Goal: Find specific fact: Find specific fact

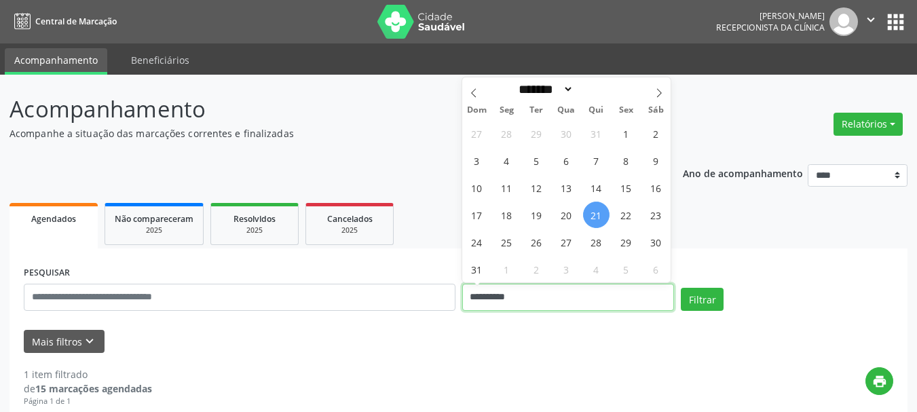
click at [509, 297] on input "**********" at bounding box center [568, 297] width 213 height 27
click at [617, 212] on span "22" at bounding box center [626, 215] width 26 height 26
type input "**********"
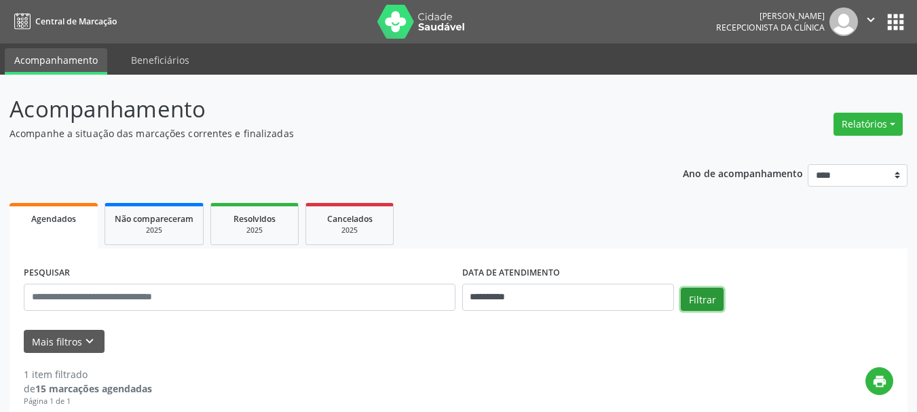
click at [660, 304] on button "Filtrar" at bounding box center [702, 299] width 43 height 23
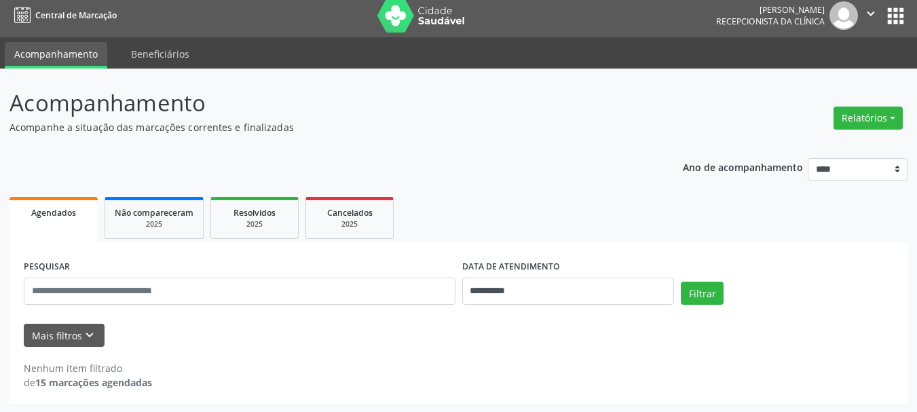
scroll to position [7, 0]
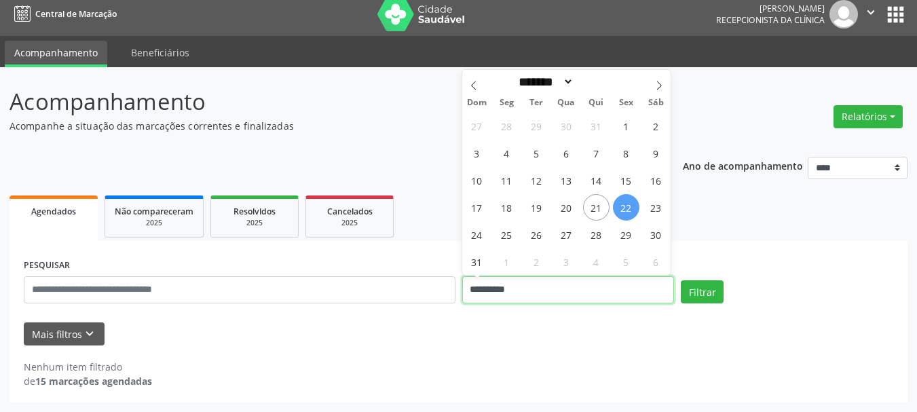
click at [536, 291] on input "**********" at bounding box center [568, 289] width 213 height 27
click at [511, 235] on span "25" at bounding box center [507, 234] width 26 height 26
type input "**********"
click at [511, 235] on span "25" at bounding box center [507, 234] width 26 height 26
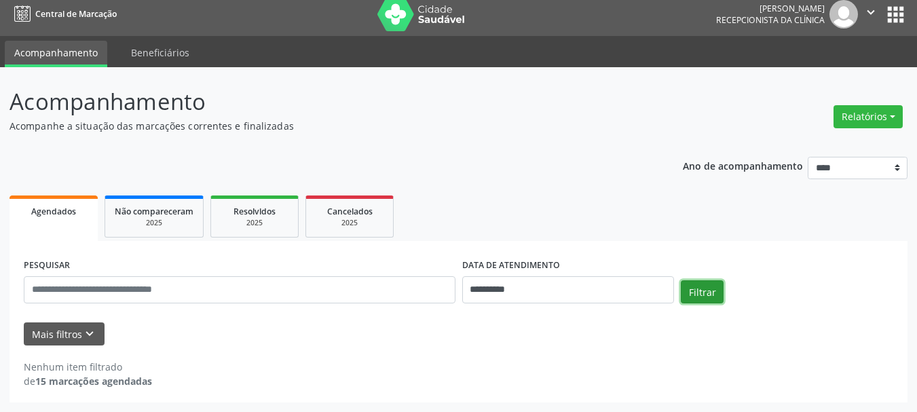
click at [660, 284] on button "Filtrar" at bounding box center [702, 291] width 43 height 23
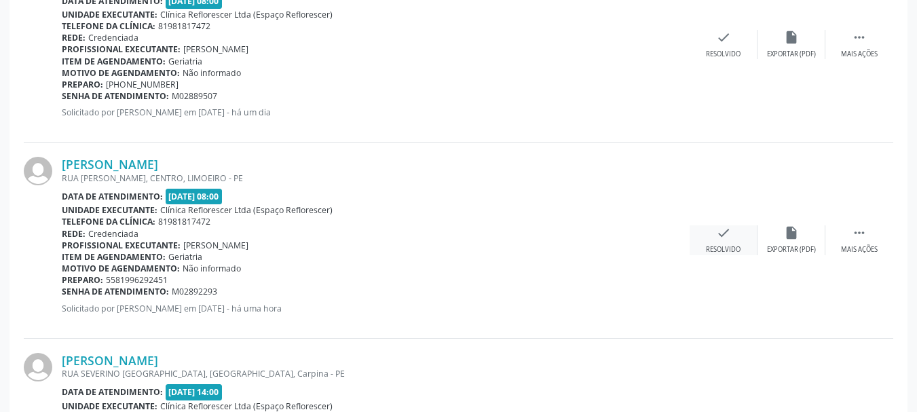
scroll to position [551, 0]
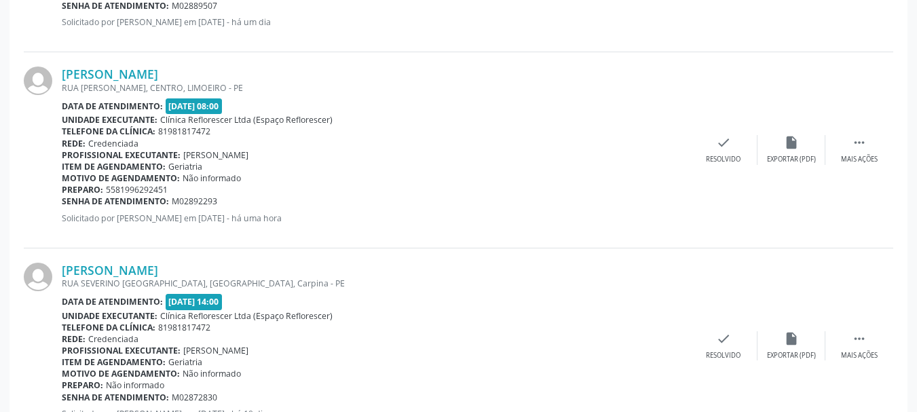
click at [524, 301] on div "Data de atendimento: 25/08/2025 - 14:00" at bounding box center [376, 302] width 628 height 16
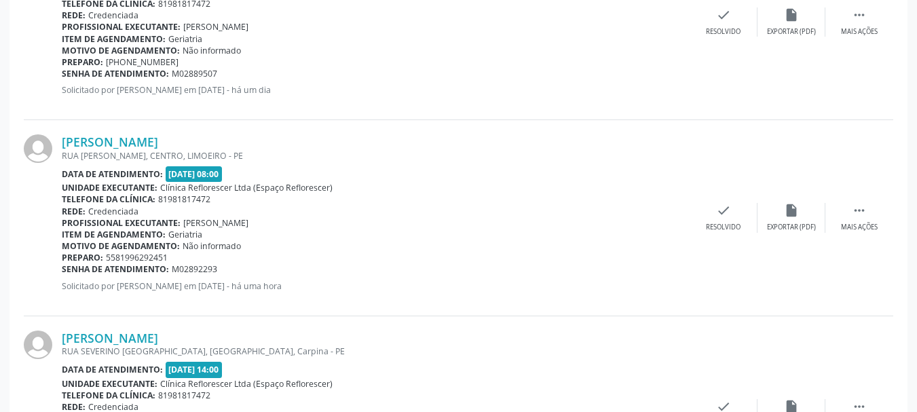
scroll to position [470, 0]
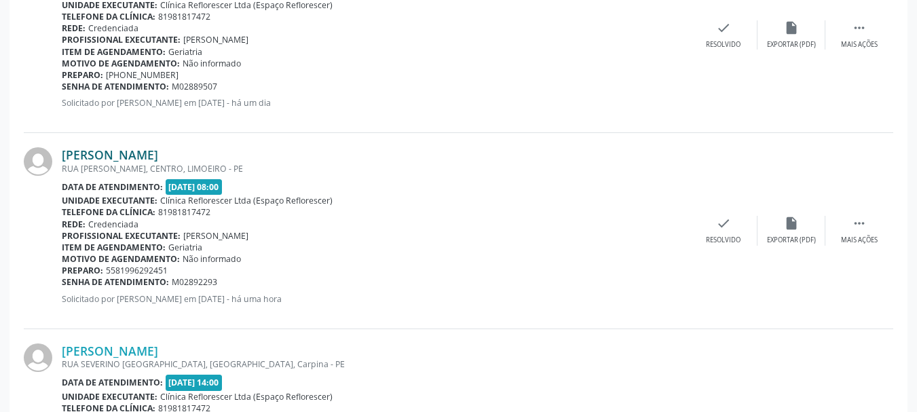
click at [158, 153] on link "Severina Soares Gomes de Oliveira" at bounding box center [110, 154] width 96 height 15
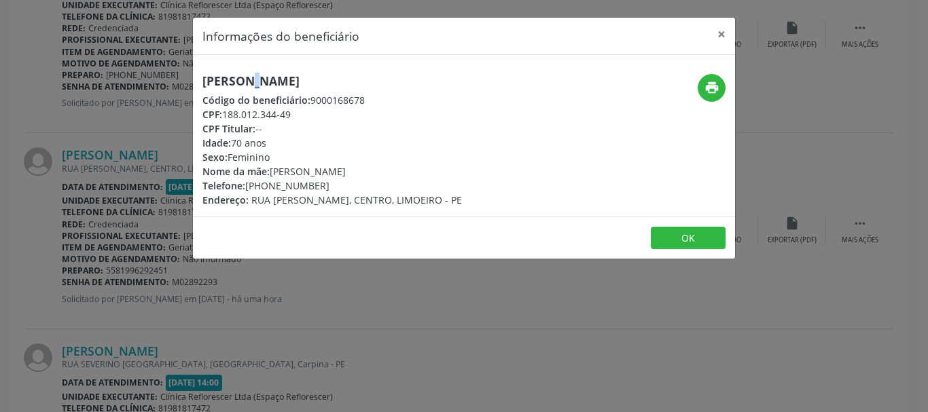
click at [206, 80] on div "Severina Soares Gomes de Oliveira Código do beneficiário: 9000168678 CPF: 188.0…" at bounding box center [373, 140] width 361 height 133
drag, startPoint x: 227, startPoint y: 116, endPoint x: 307, endPoint y: 117, distance: 80.1
click at [307, 117] on div "CPF: 188.012.344-49" at bounding box center [331, 114] width 259 height 14
copy div "188.012.344-49"
click at [660, 240] on button "OK" at bounding box center [687, 238] width 75 height 23
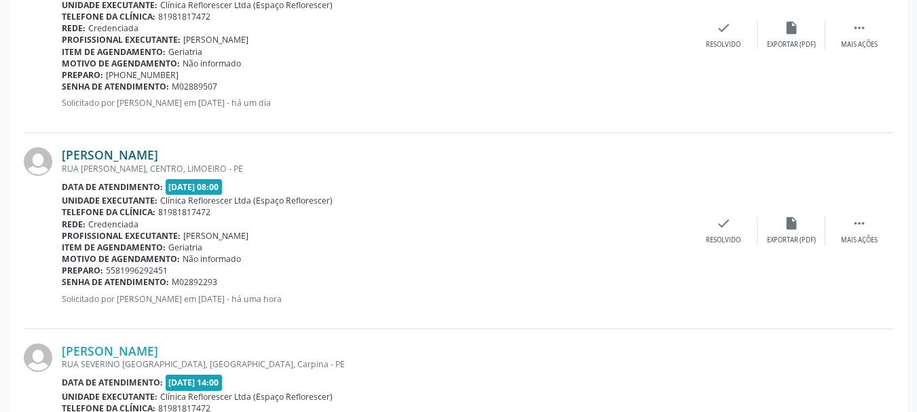
click at [158, 154] on link "Severina Soares Gomes de Oliveira" at bounding box center [110, 154] width 96 height 15
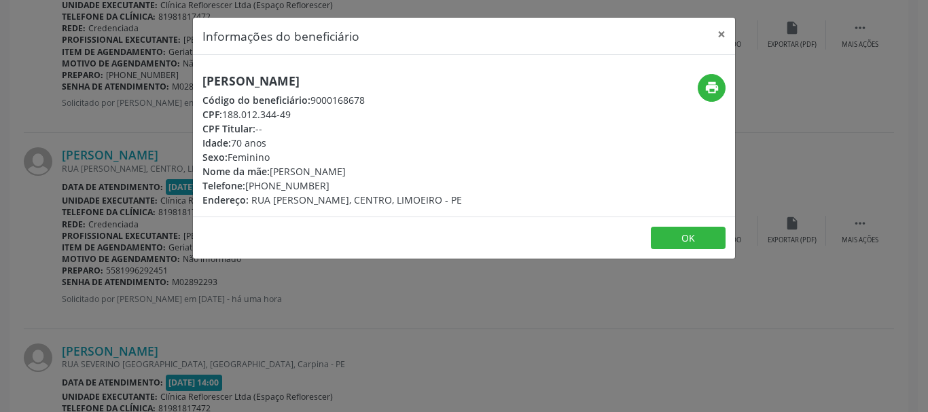
drag, startPoint x: 200, startPoint y: 81, endPoint x: 454, endPoint y: 73, distance: 253.4
click at [453, 74] on div "Severina Soares Gomes de Oliveira Código do beneficiário: 9000168678 CPF: 188.0…" at bounding box center [373, 140] width 361 height 133
copy h5 "Severina Soares Gomes de Oliveira"
drag, startPoint x: 310, startPoint y: 98, endPoint x: 395, endPoint y: 99, distance: 84.9
click at [395, 98] on div "Código do beneficiário: 9000168678" at bounding box center [331, 100] width 259 height 14
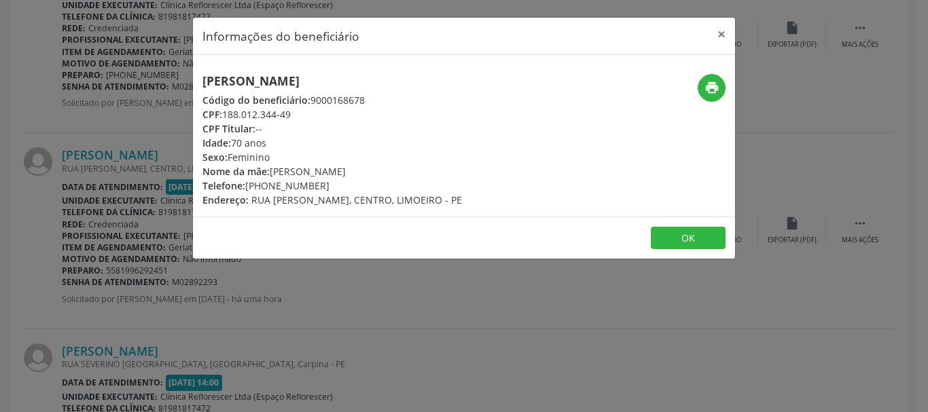
copy div "9000168678"
click at [660, 88] on icon "print" at bounding box center [711, 87] width 15 height 15
drag, startPoint x: 225, startPoint y: 115, endPoint x: 299, endPoint y: 115, distance: 73.3
click at [299, 115] on div "CPF: 188.012.344-49" at bounding box center [331, 114] width 259 height 14
copy div "188.012.344-49"
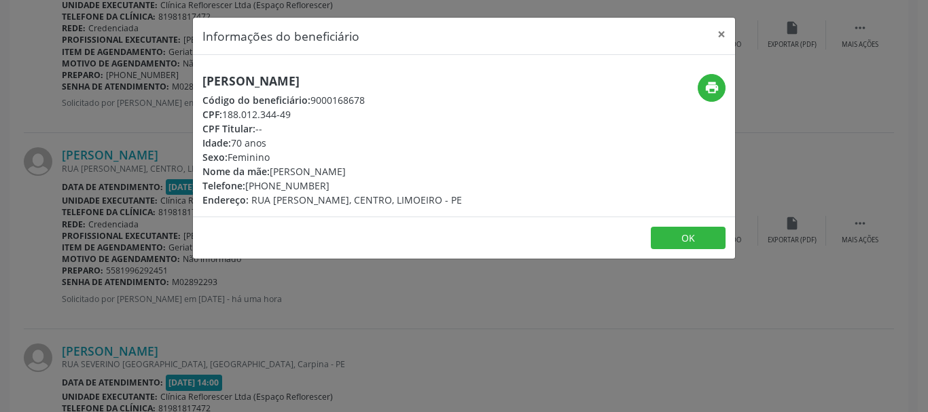
drag, startPoint x: 246, startPoint y: 187, endPoint x: 333, endPoint y: 192, distance: 87.8
click at [333, 192] on div "Severina Soares Gomes de Oliveira Código do beneficiário: 9000168678 CPF: 188.0…" at bounding box center [331, 140] width 259 height 133
click at [333, 193] on div "Endereço: RUA FREI ESTEVAO, CENTRO, LIMOEIRO - PE" at bounding box center [331, 200] width 259 height 14
drag, startPoint x: 246, startPoint y: 182, endPoint x: 323, endPoint y: 182, distance: 76.7
click at [323, 182] on div "Telefone: (81) 99663-5481" at bounding box center [331, 186] width 259 height 14
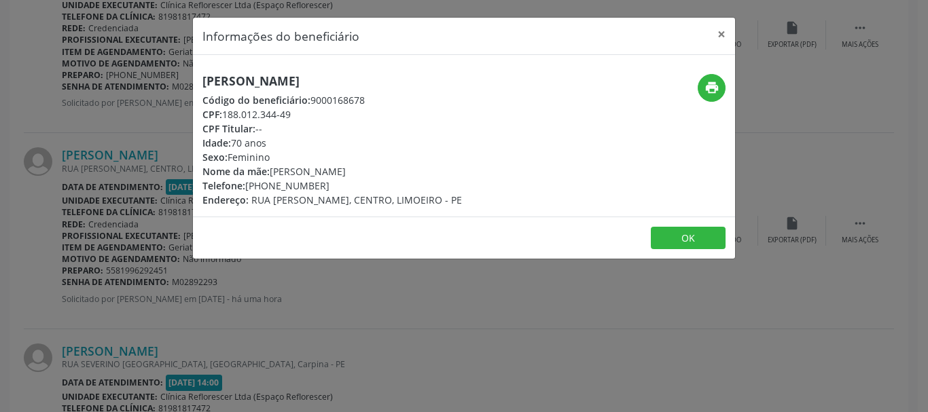
copy div "(81) 99663-5481"
click at [660, 238] on button "OK" at bounding box center [687, 238] width 75 height 23
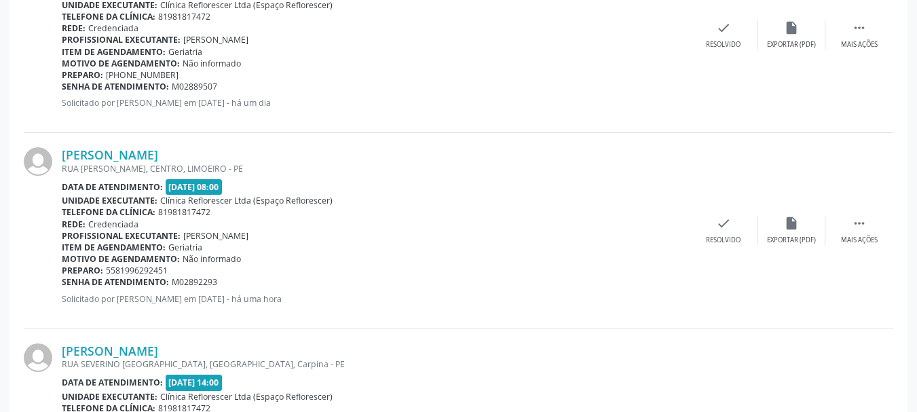
click at [637, 237] on div "Profissional executante: Nayara Rocha dos Santos" at bounding box center [376, 236] width 628 height 12
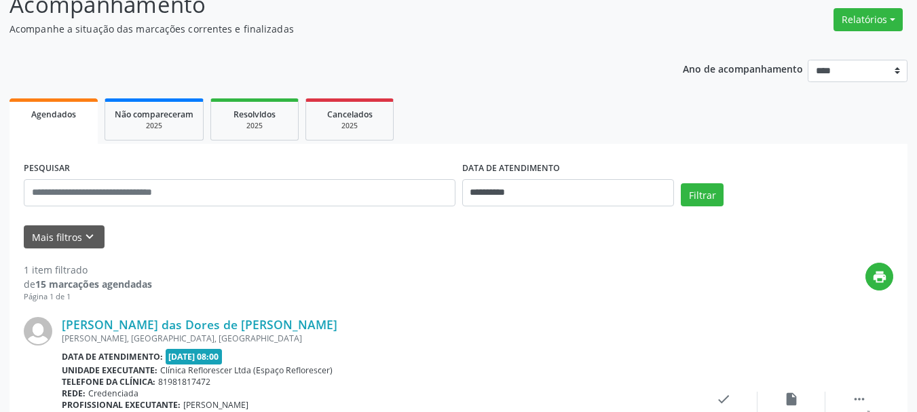
scroll to position [187, 0]
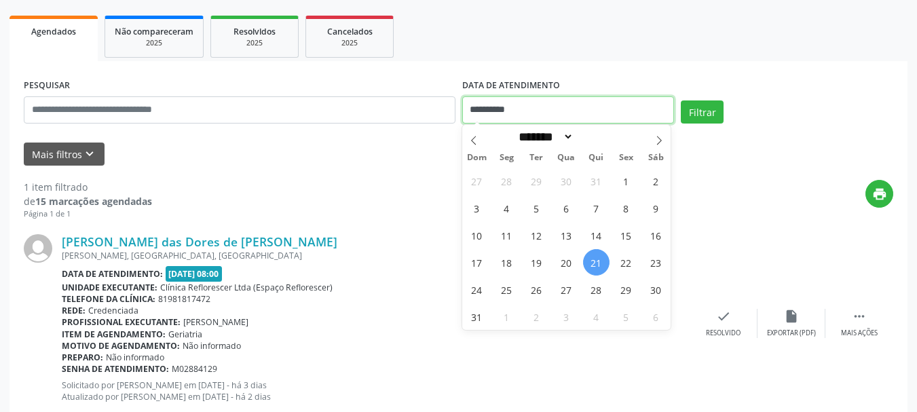
click at [579, 112] on input "**********" at bounding box center [568, 109] width 213 height 27
click at [543, 294] on span "26" at bounding box center [537, 289] width 26 height 26
type input "**********"
click at [543, 294] on span "26" at bounding box center [537, 289] width 26 height 26
select select "*"
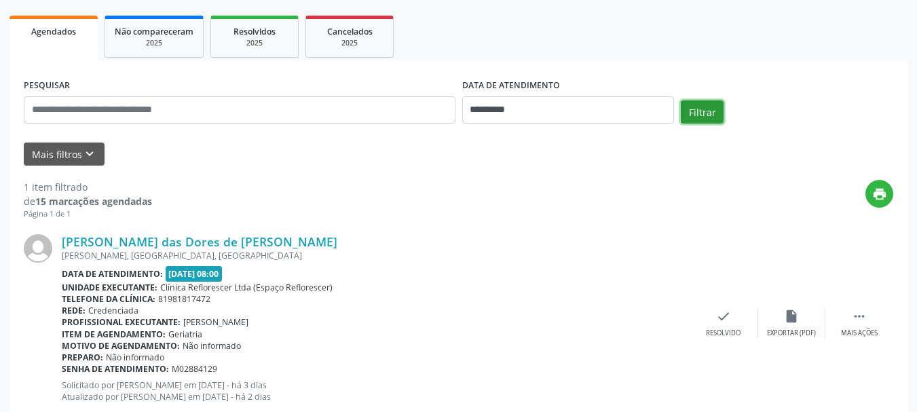
click at [701, 111] on button "Filtrar" at bounding box center [702, 111] width 43 height 23
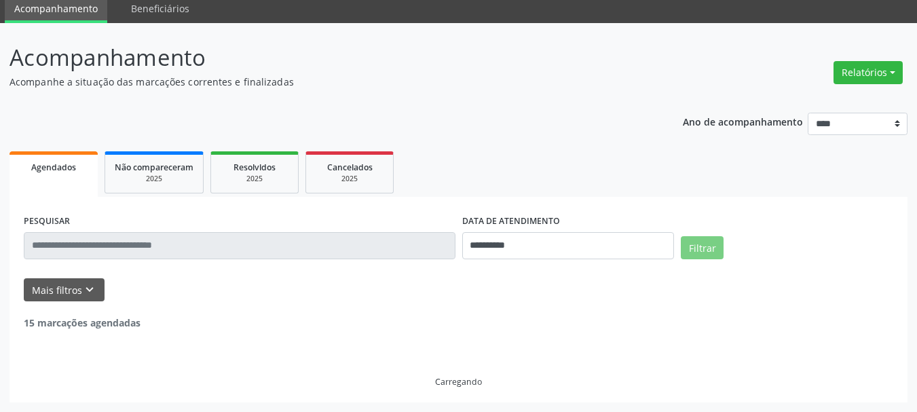
scroll to position [7, 0]
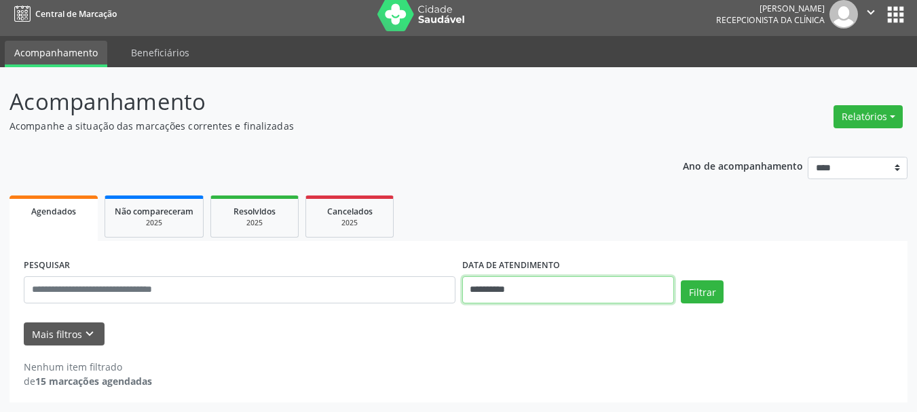
click at [623, 292] on body "**********" at bounding box center [458, 199] width 917 height 412
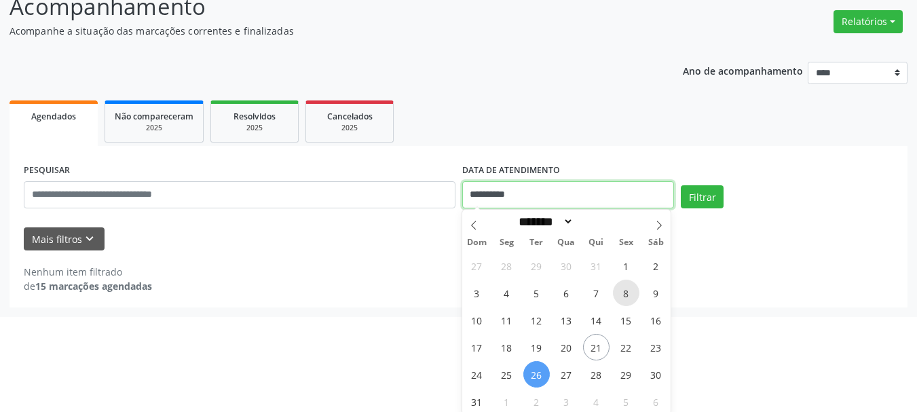
scroll to position [105, 0]
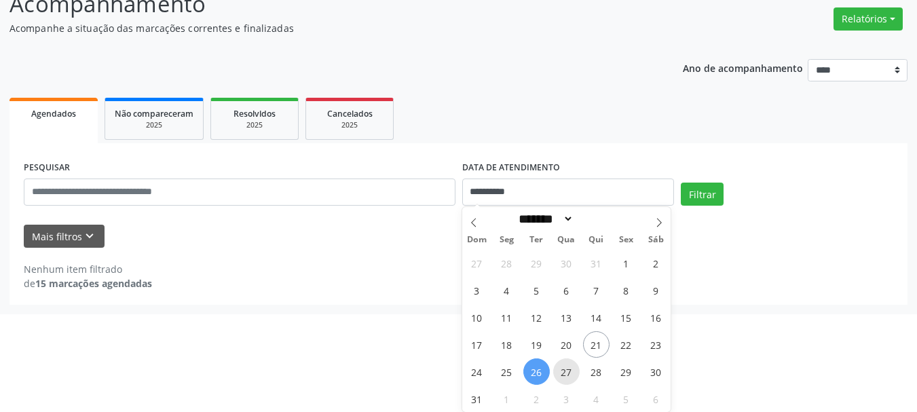
click at [568, 373] on span "27" at bounding box center [566, 372] width 26 height 26
type input "**********"
click at [619, 374] on span "29" at bounding box center [626, 372] width 26 height 26
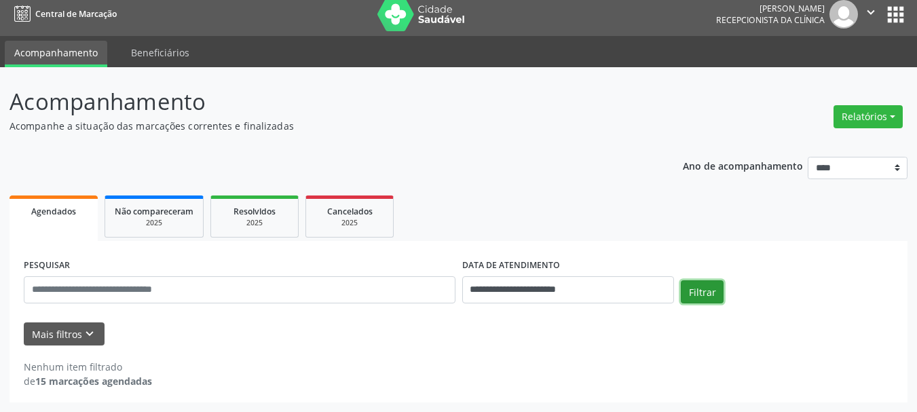
click at [710, 295] on button "Filtrar" at bounding box center [702, 291] width 43 height 23
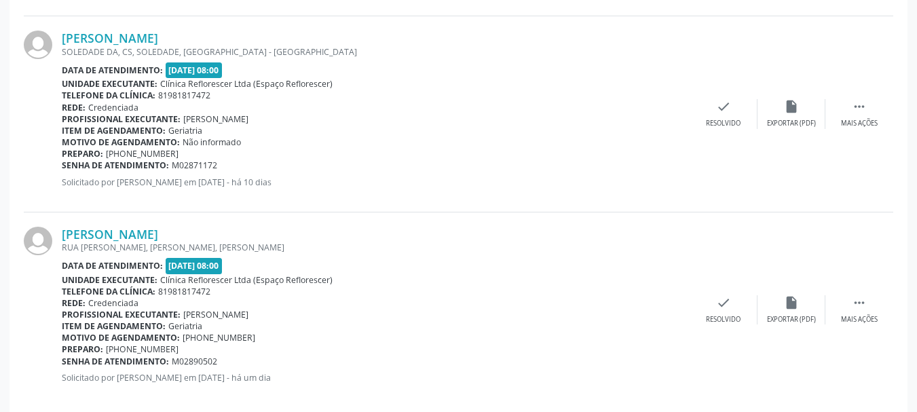
scroll to position [606, 0]
